Goal: Task Accomplishment & Management: Manage account settings

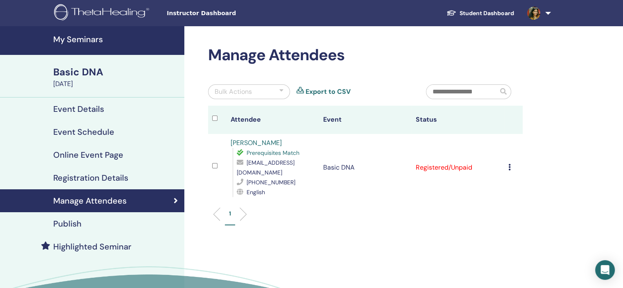
click at [509, 170] on icon at bounding box center [509, 167] width 2 height 7
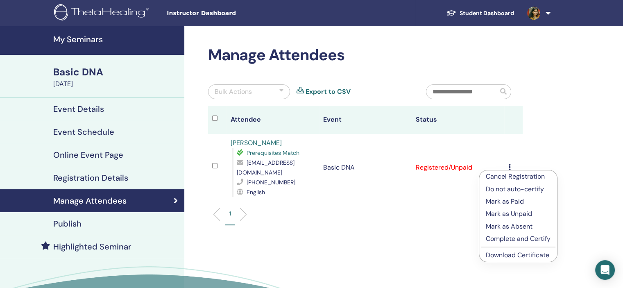
click at [511, 179] on p "Cancel Registration" at bounding box center [517, 177] width 65 height 10
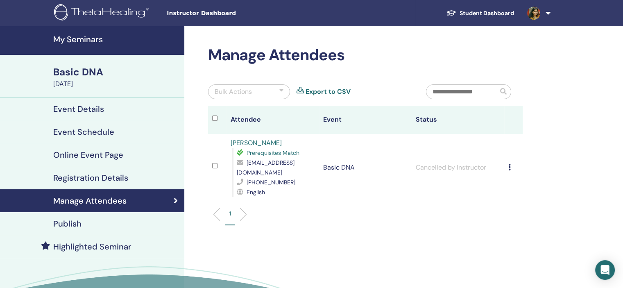
click at [88, 33] on link "My Seminars" at bounding box center [92, 40] width 184 height 29
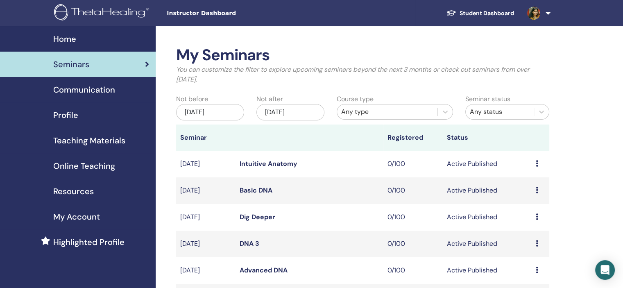
click at [92, 113] on div "Profile" at bounding box center [78, 115] width 142 height 12
